Goal: Task Accomplishment & Management: Complete application form

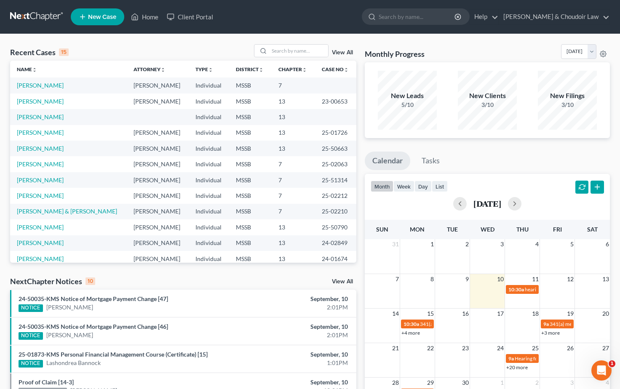
click at [34, 17] on link at bounding box center [37, 16] width 54 height 15
click at [97, 16] on span "New Case" at bounding box center [102, 17] width 28 height 6
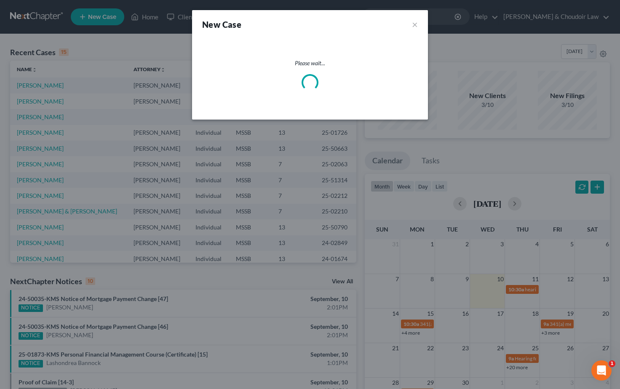
select select "44"
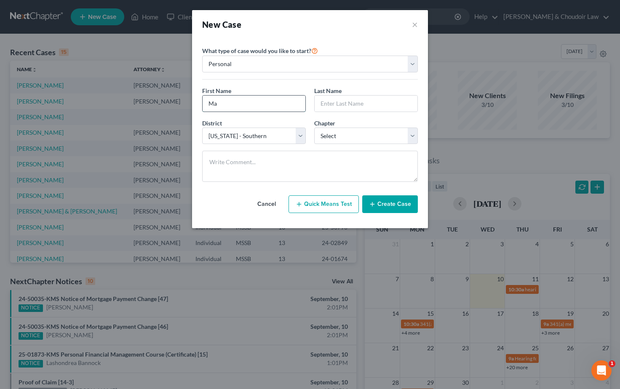
type input "M"
type input "[PERSON_NAME] & [PERSON_NAME]"
type input "[PERSON_NAME]"
select select "0"
click at [394, 205] on button "Create Case" at bounding box center [390, 204] width 56 height 18
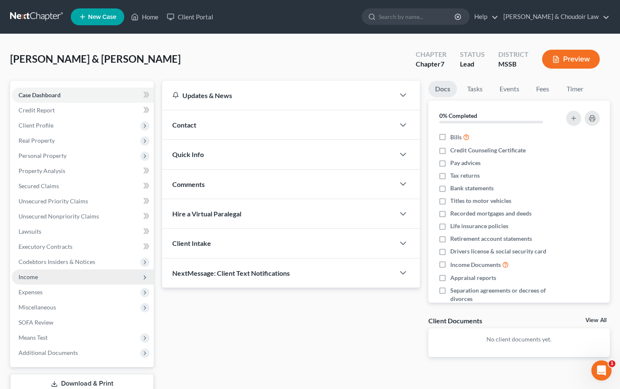
click at [35, 279] on span "Income" at bounding box center [28, 276] width 19 height 7
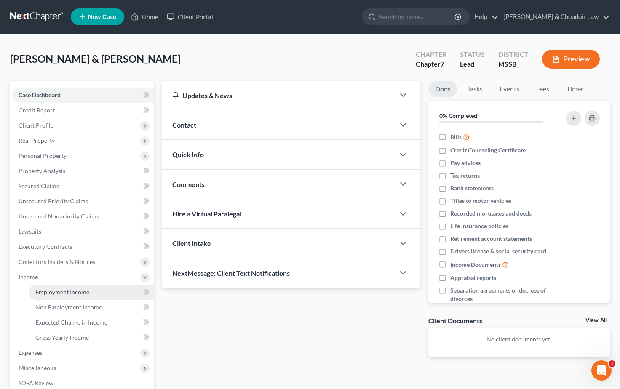
click at [48, 296] on link "Employment Income" at bounding box center [91, 292] width 125 height 15
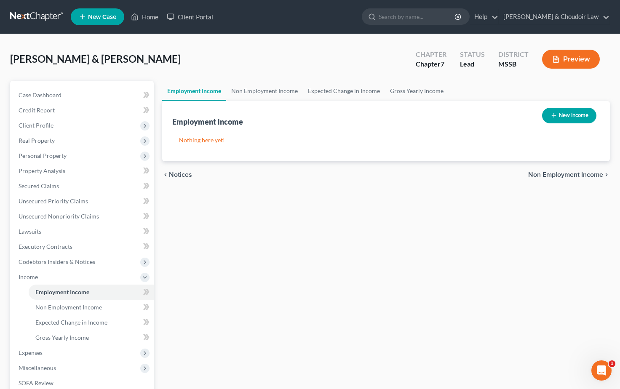
click at [565, 115] on button "New Income" at bounding box center [569, 116] width 54 height 16
select select "0"
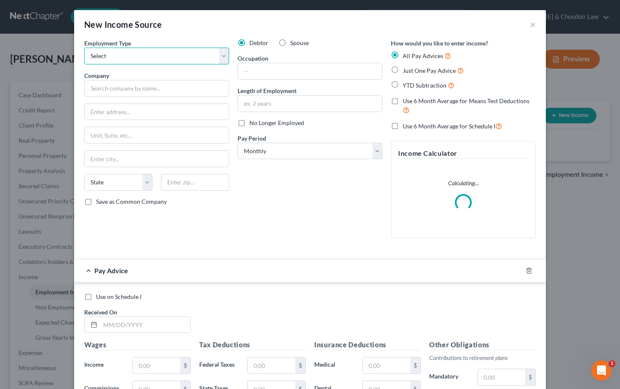
select select "0"
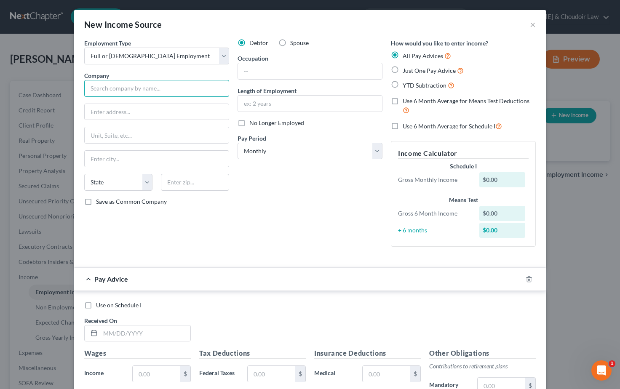
click at [108, 88] on input "text" at bounding box center [156, 88] width 145 height 17
type input "Meadville LLC"
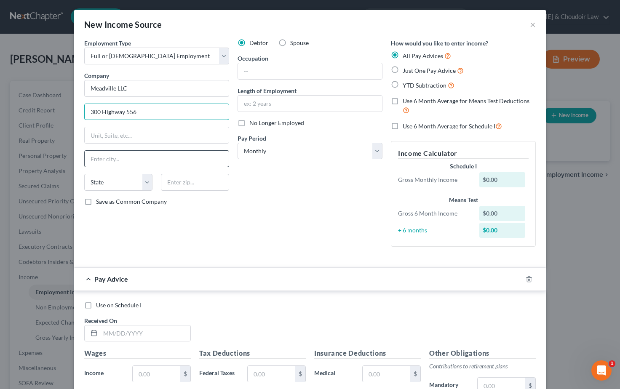
type input "300 Highway 556"
type input "Meadville"
select select "25"
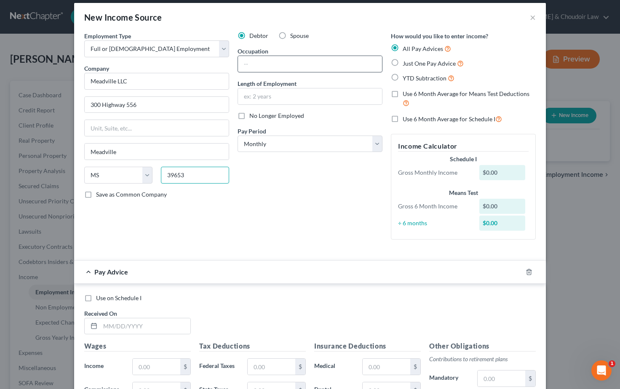
scroll to position [18, 0]
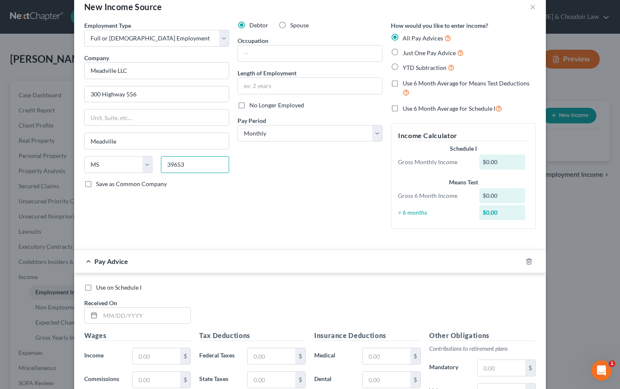
type input "39653"
click at [290, 26] on label "Spouse" at bounding box center [299, 25] width 19 height 8
click at [293, 26] on input "Spouse" at bounding box center [295, 23] width 5 height 5
radio input "true"
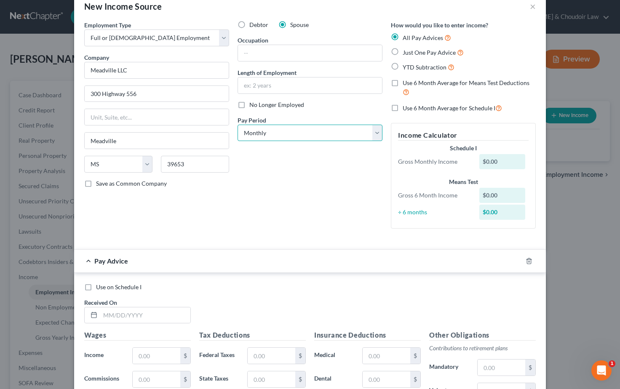
select select "2"
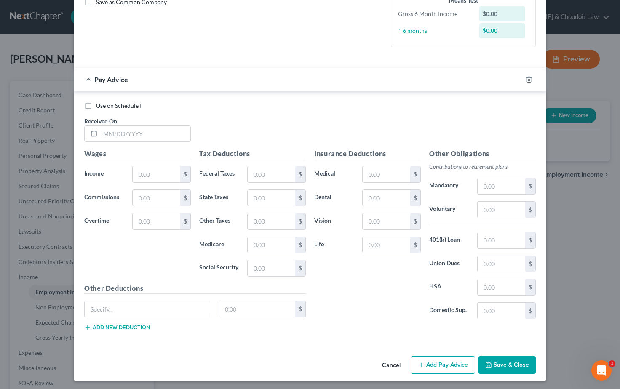
scroll to position [199, 0]
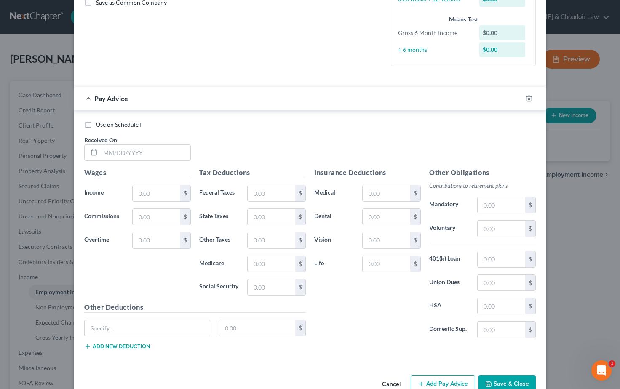
click at [506, 381] on button "Save & Close" at bounding box center [506, 384] width 57 height 18
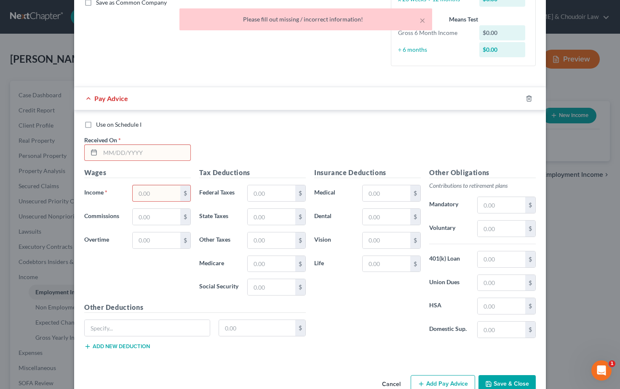
scroll to position [200, 0]
click at [531, 96] on icon "button" at bounding box center [529, 97] width 4 height 5
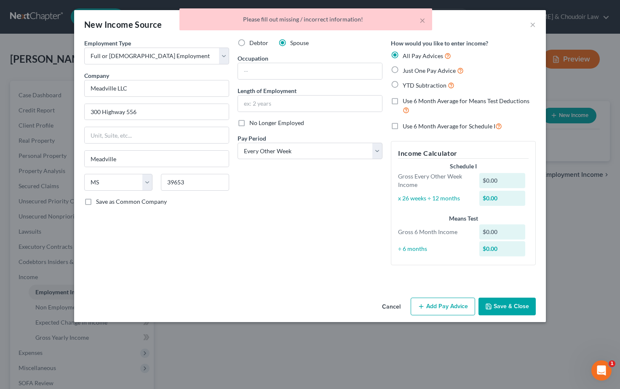
scroll to position [0, 0]
click at [514, 304] on button "Save & Close" at bounding box center [506, 307] width 57 height 18
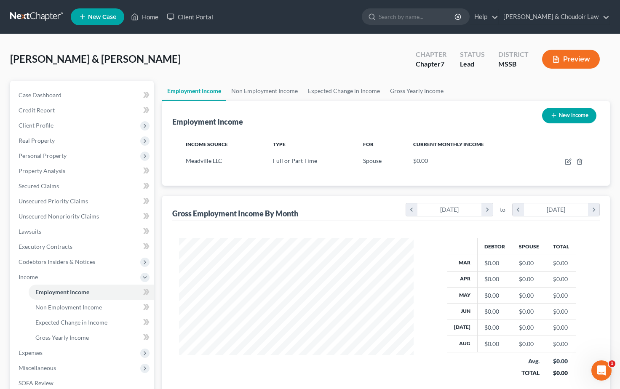
click at [564, 121] on button "New Income" at bounding box center [569, 116] width 54 height 16
select select "0"
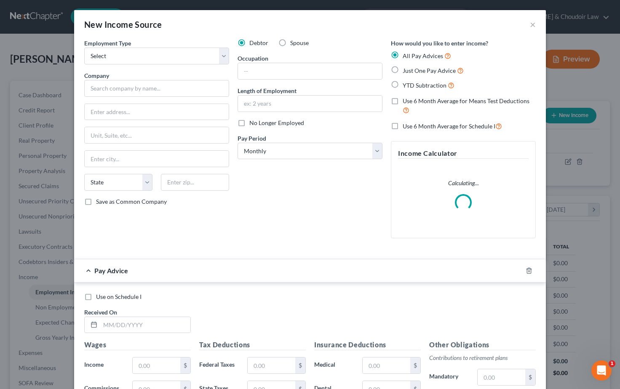
click at [532, 26] on button "×" at bounding box center [533, 24] width 6 height 10
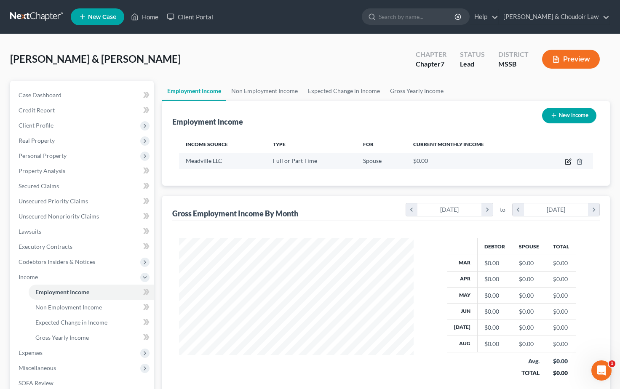
click at [568, 164] on icon "button" at bounding box center [567, 162] width 5 height 5
select select "0"
select select "25"
select select "2"
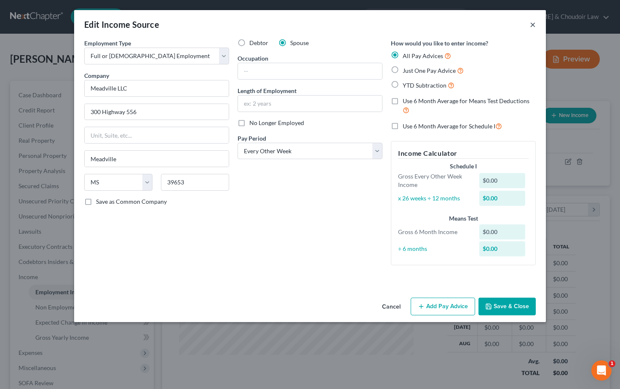
click at [532, 25] on button "×" at bounding box center [533, 24] width 6 height 10
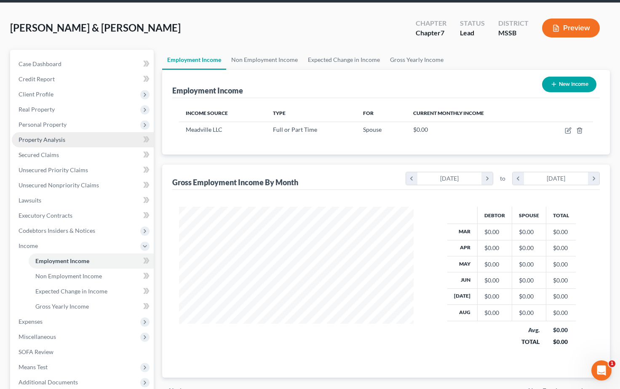
scroll to position [32, 0]
